Goal: Register for event/course

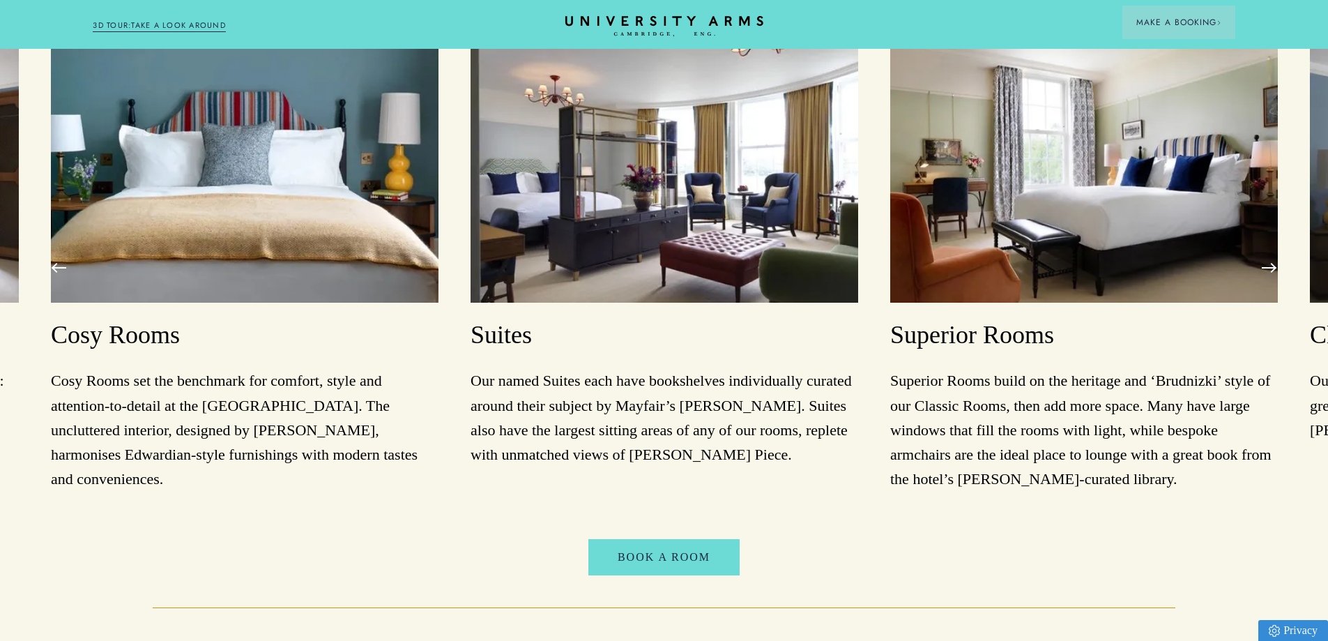
scroll to position [1464, 0]
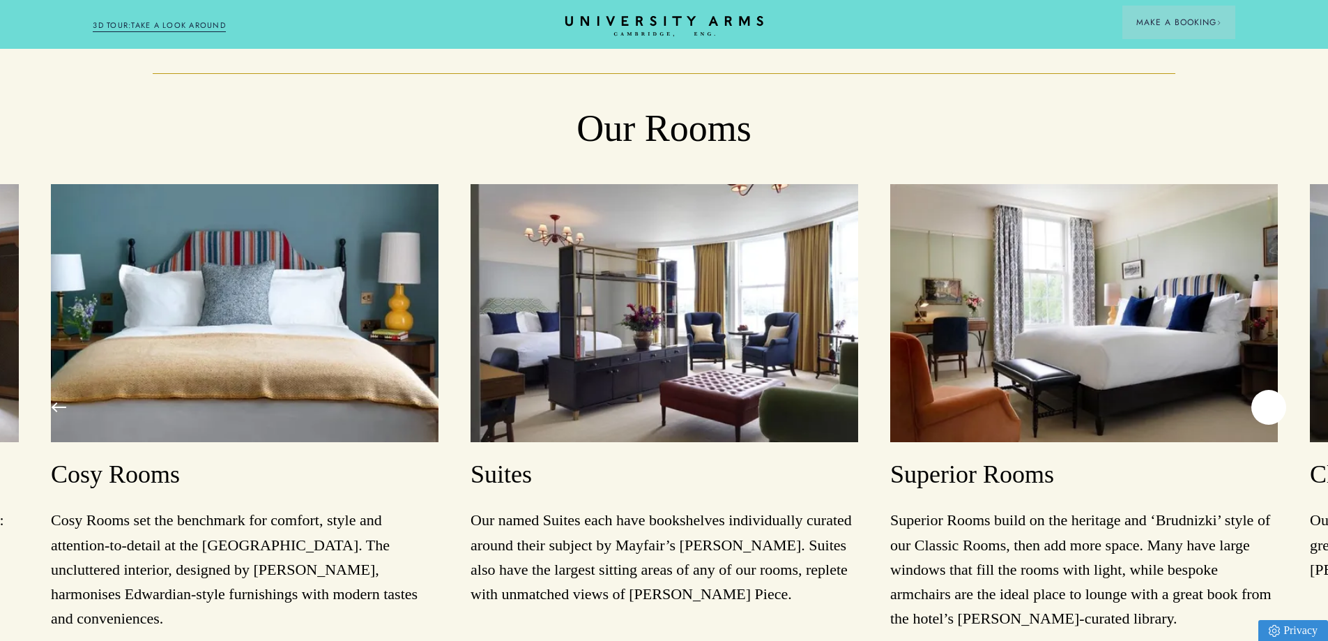
click at [1262, 404] on button at bounding box center [1268, 407] width 35 height 35
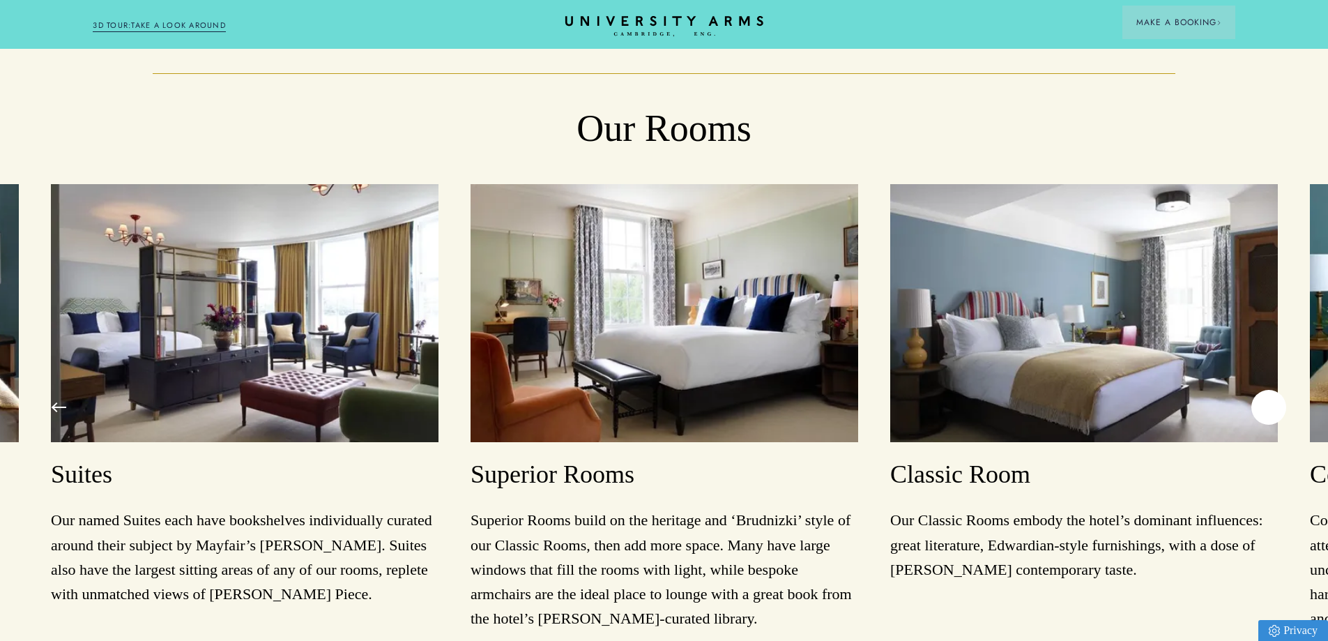
click at [1266, 402] on button at bounding box center [1268, 407] width 35 height 35
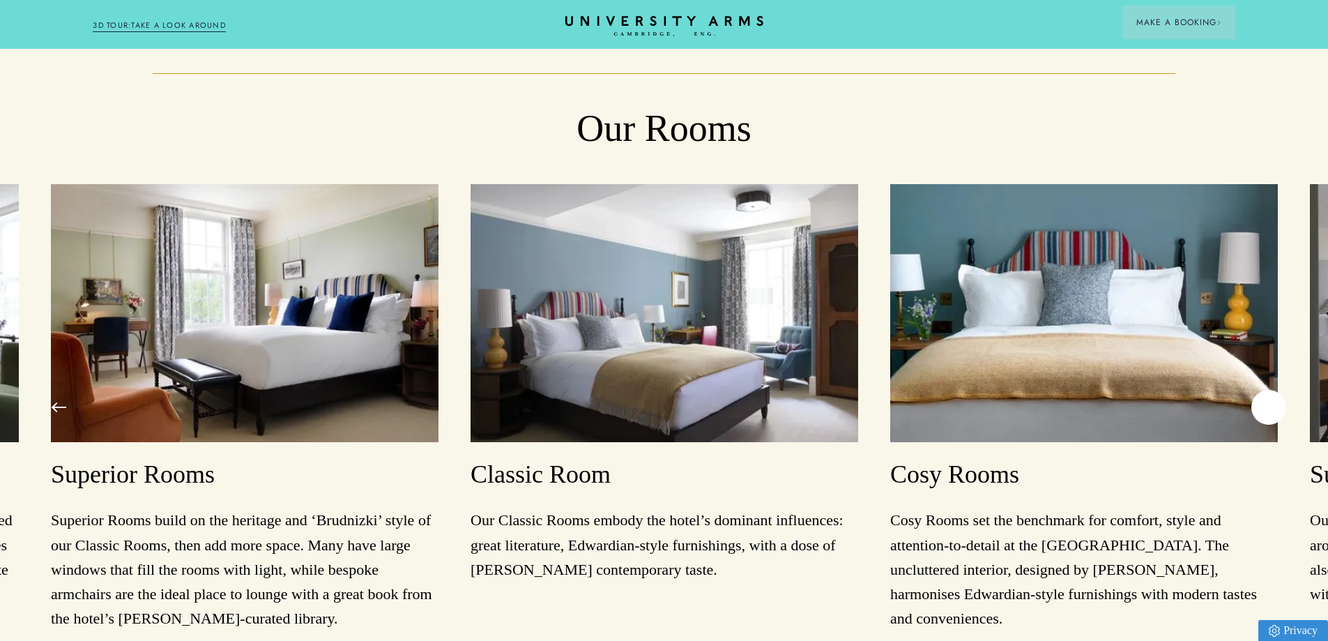
click at [1268, 402] on button at bounding box center [1268, 407] width 35 height 35
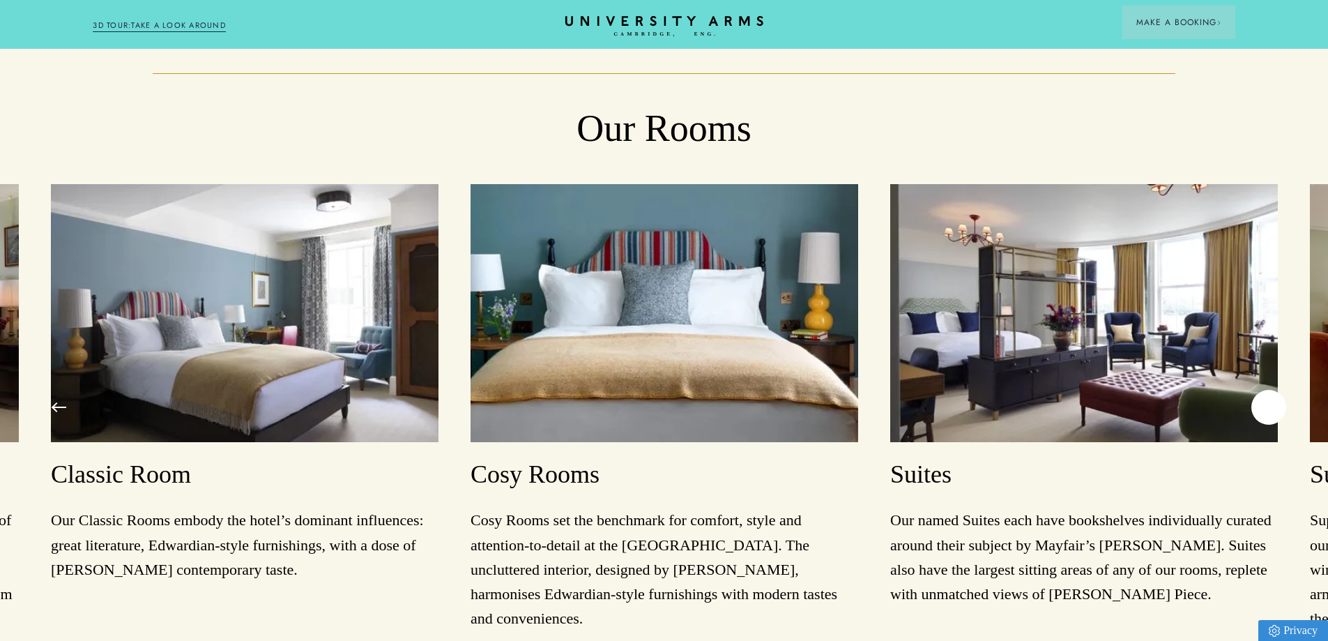
click at [1269, 401] on button at bounding box center [1268, 407] width 35 height 35
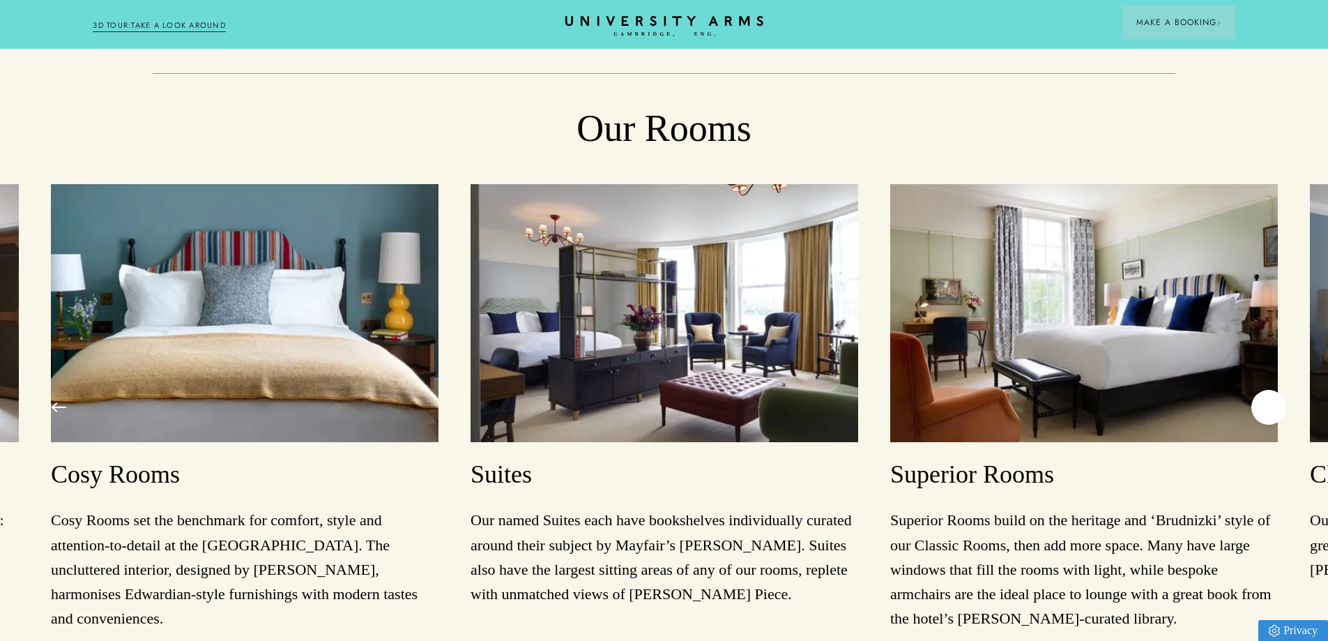
click at [1269, 401] on button at bounding box center [1268, 407] width 35 height 35
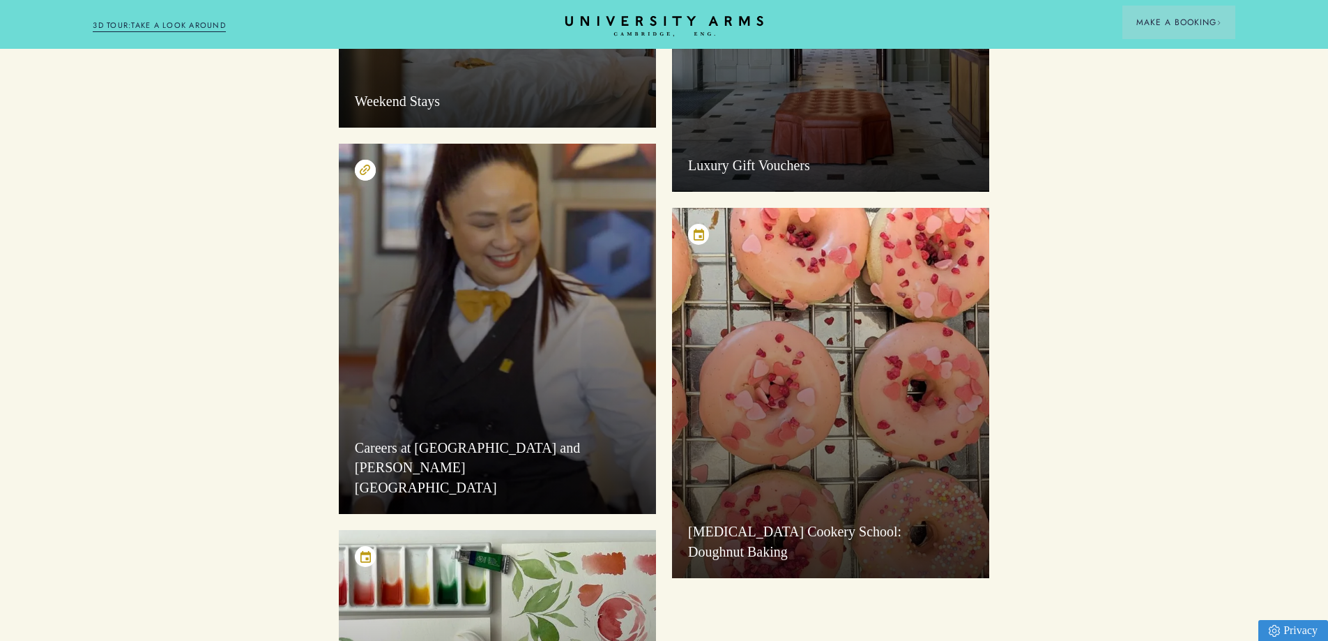
scroll to position [279, 0]
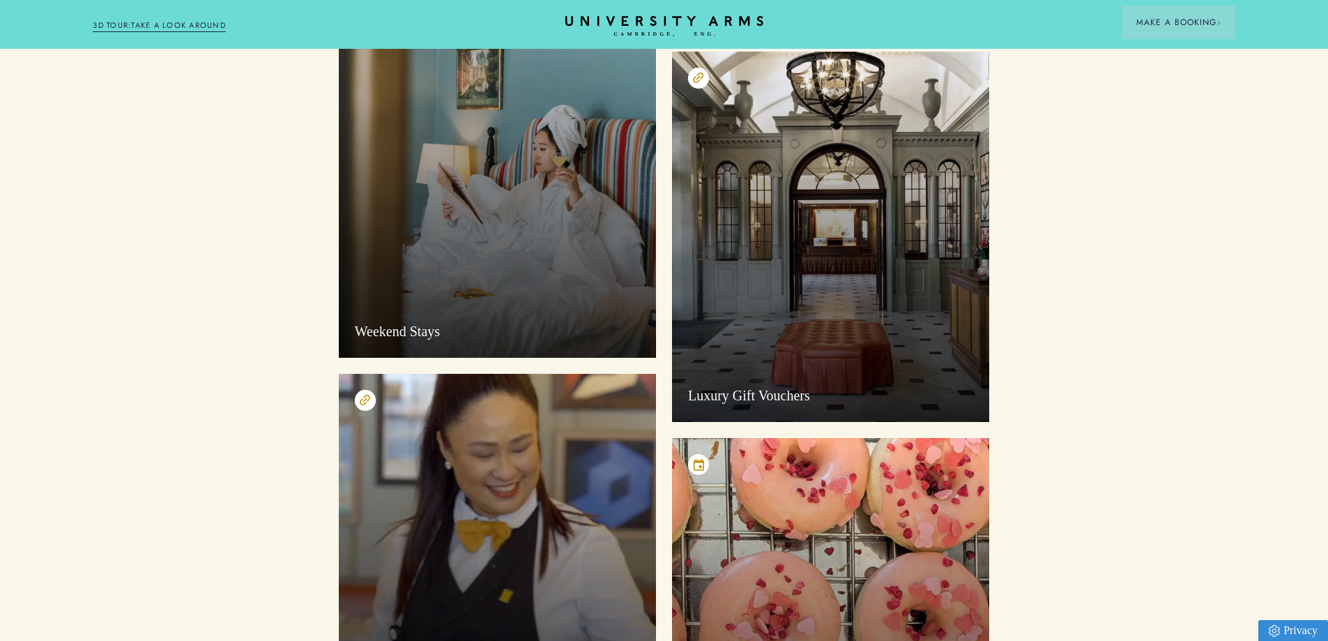
click at [700, 463] on circle at bounding box center [698, 464] width 21 height 21
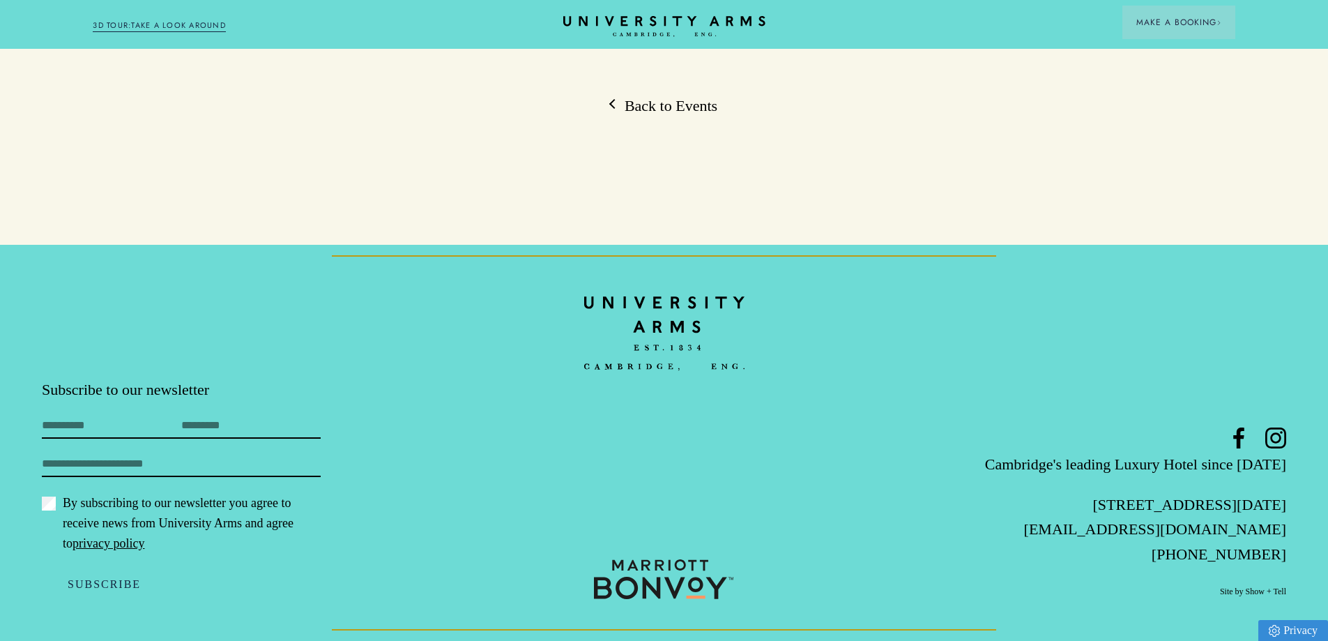
scroll to position [2022, 0]
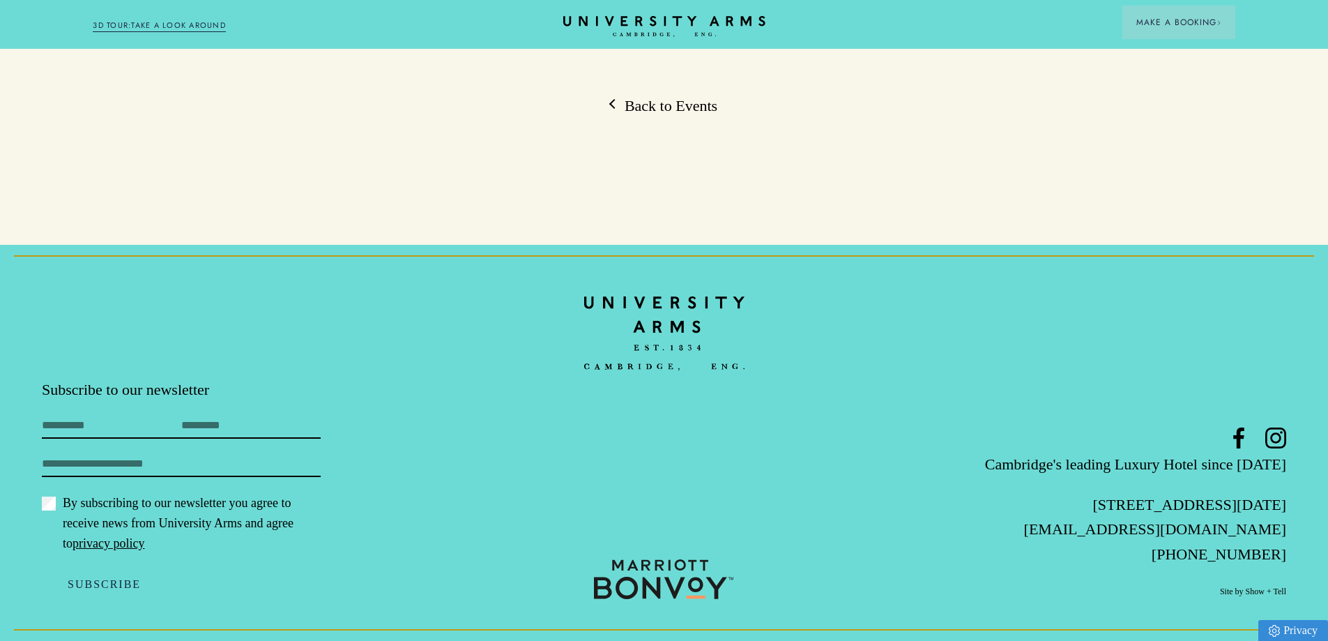
click at [675, 116] on link "Back to Events" at bounding box center [664, 105] width 107 height 21
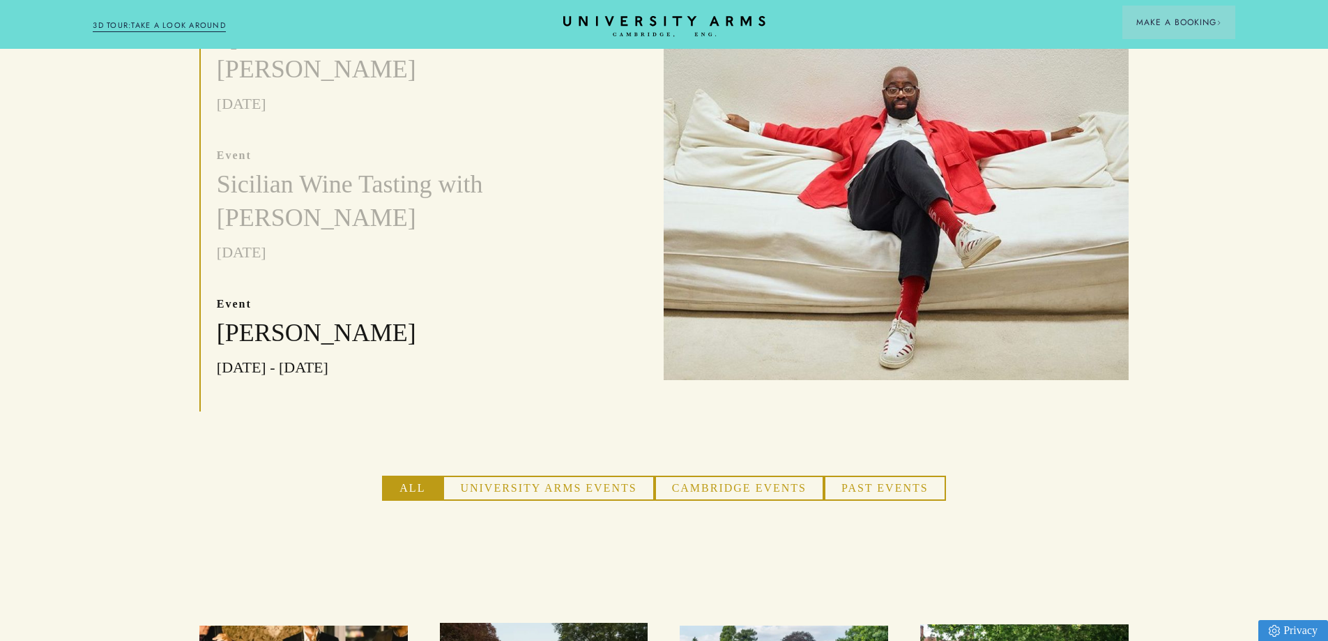
scroll to position [558, 0]
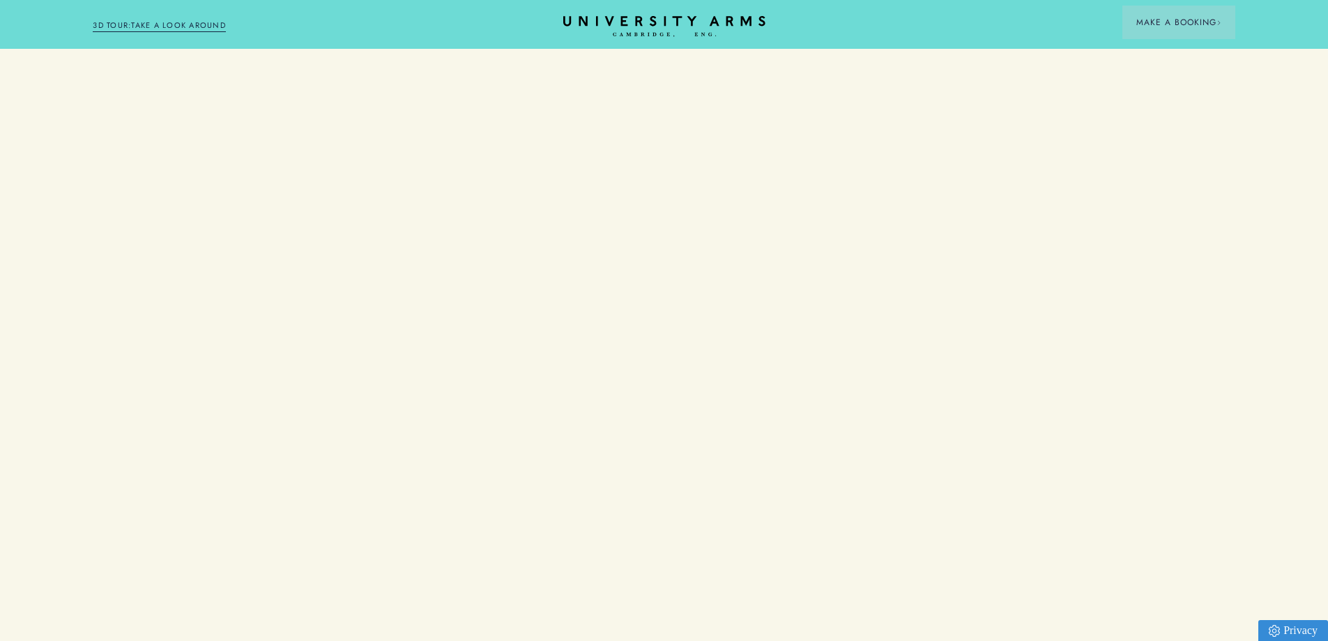
scroll to position [2022, 0]
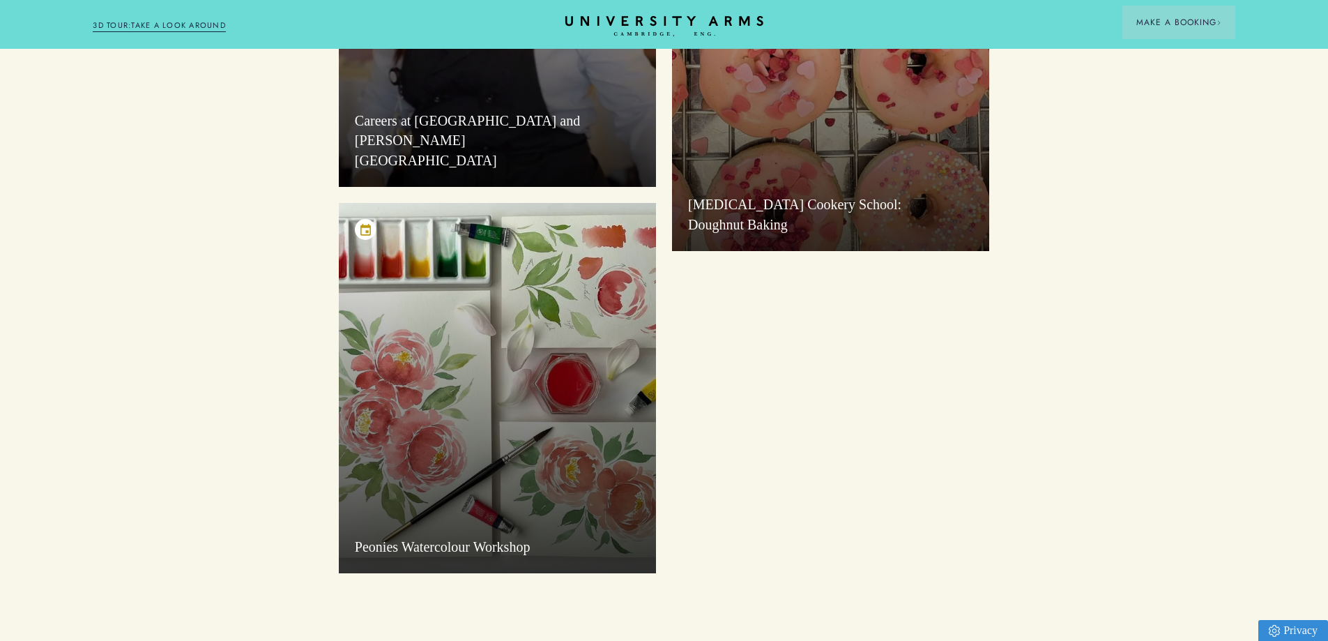
scroll to position [836, 0]
click at [508, 275] on div "Peonies Watercolour Workshop" at bounding box center [497, 387] width 317 height 370
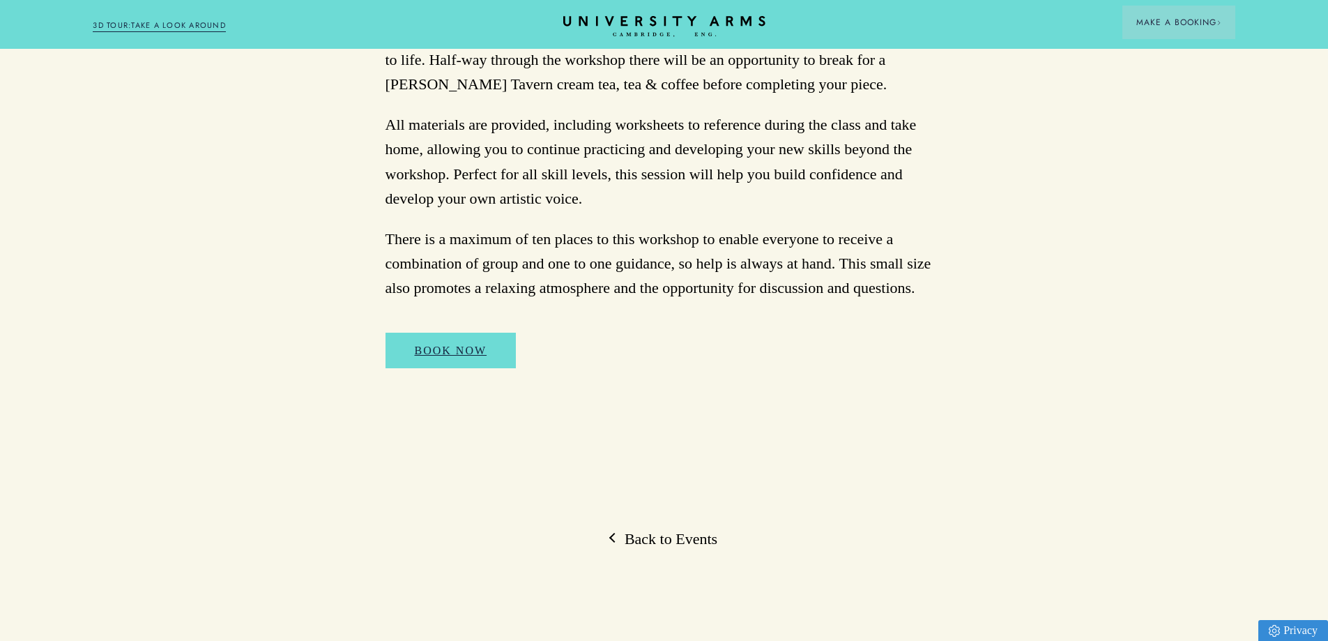
scroll to position [1255, 0]
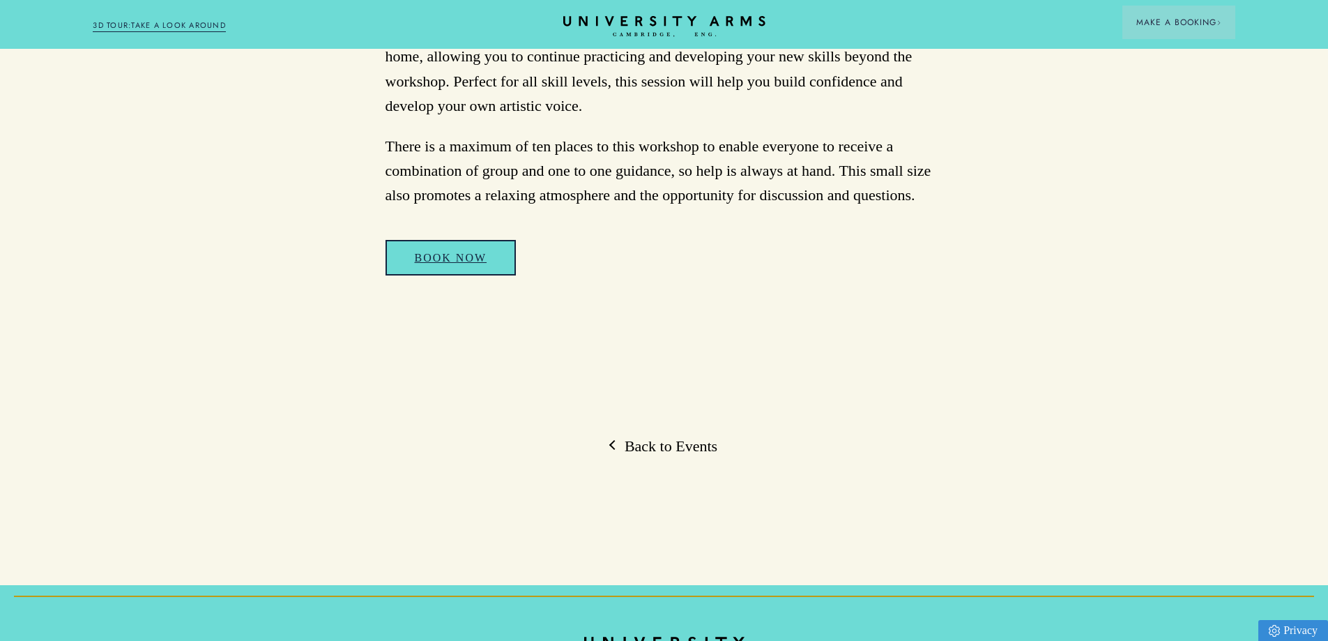
click at [461, 257] on link "BOOK NOW" at bounding box center [450, 258] width 131 height 36
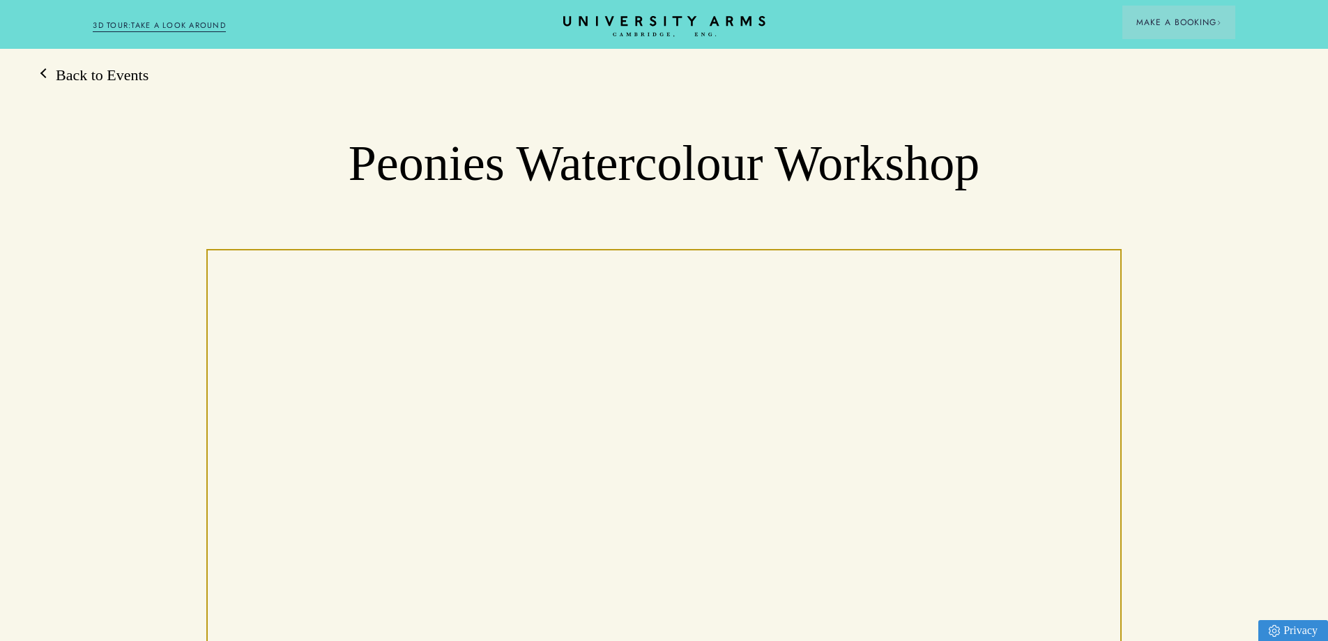
scroll to position [0, 0]
